Goal: Task Accomplishment & Management: Manage account settings

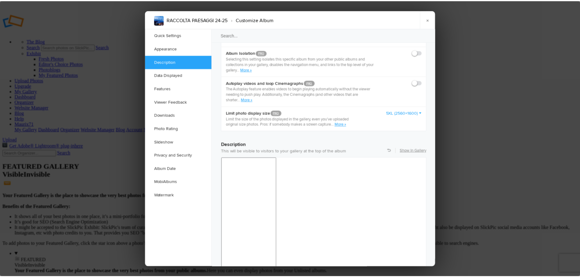
scroll to position [426, 0]
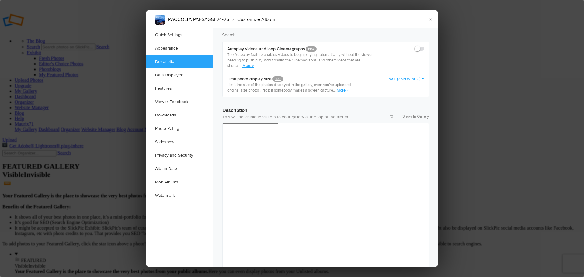
drag, startPoint x: 293, startPoint y: 432, endPoint x: 225, endPoint y: 416, distance: 70.2
click at [430, 19] on link "×" at bounding box center [430, 19] width 15 height 18
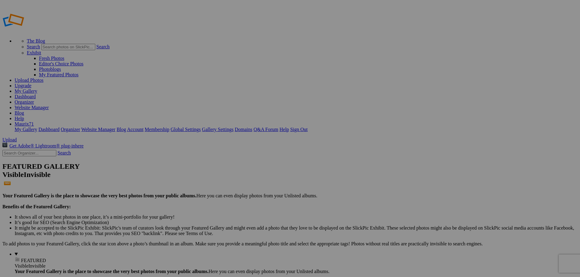
type input "RACCOLTA PAESAGGI 24-25"
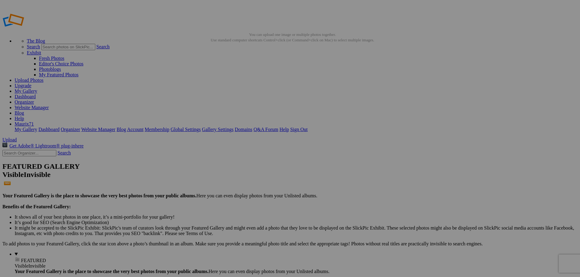
drag, startPoint x: 35, startPoint y: 255, endPoint x: 35, endPoint y: 259, distance: 3.3
